Goal: Information Seeking & Learning: Learn about a topic

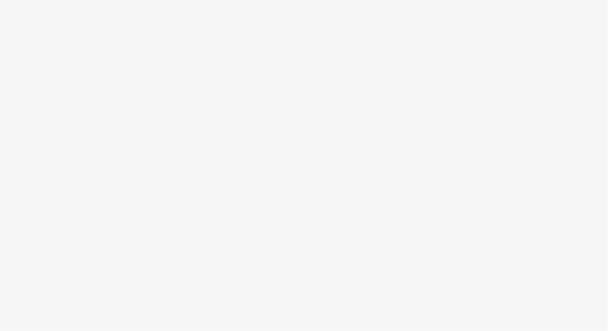
scroll to position [30, 0]
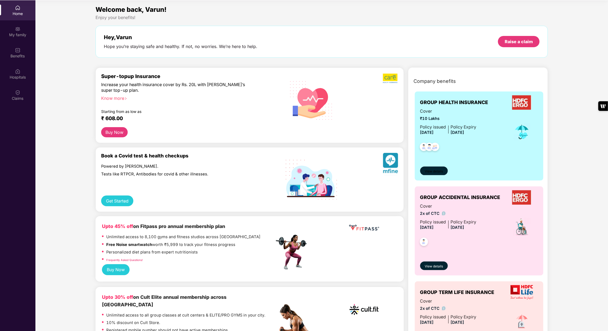
click at [431, 172] on span "View details" at bounding box center [434, 171] width 18 height 5
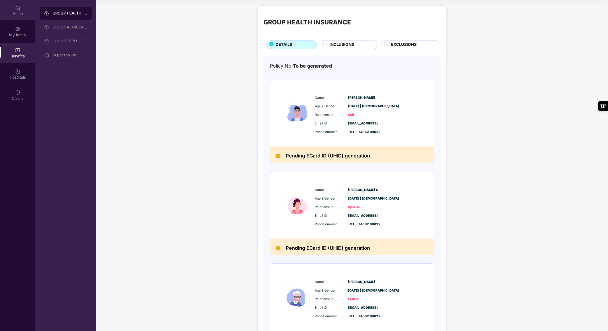
click at [17, 8] on img at bounding box center [17, 7] width 5 height 5
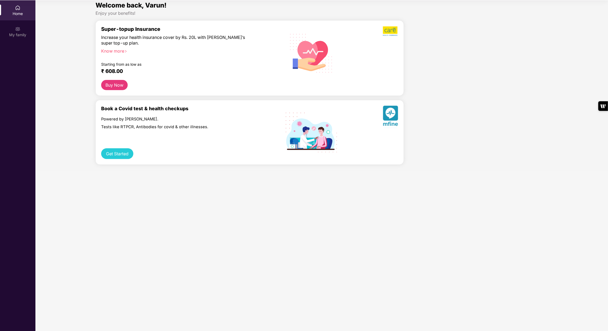
scroll to position [30, 0]
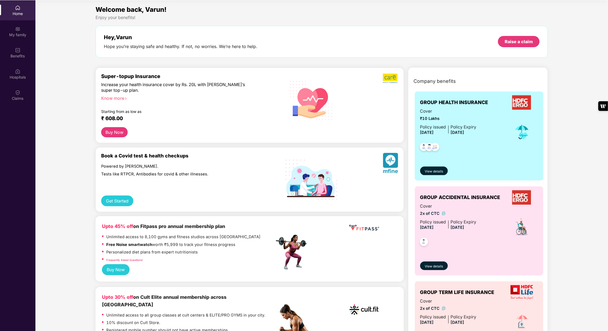
click at [437, 165] on div "View details" at bounding box center [479, 166] width 118 height 18
click at [431, 171] on span "View details" at bounding box center [434, 171] width 18 height 5
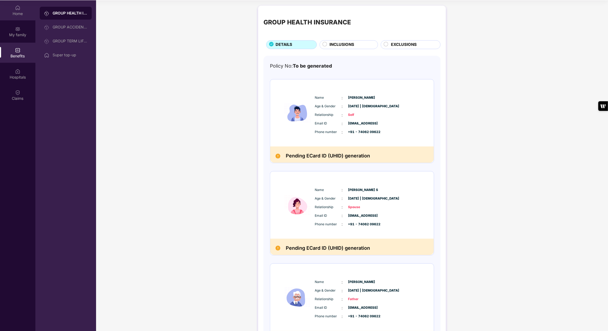
click at [22, 9] on div "Home" at bounding box center [17, 10] width 35 height 20
